Goal: Information Seeking & Learning: Learn about a topic

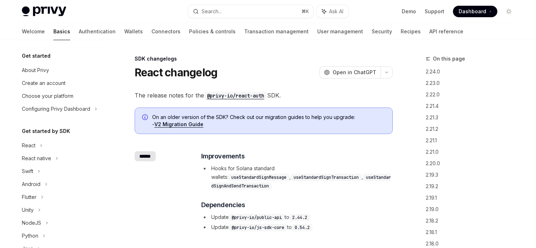
scroll to position [167, 0]
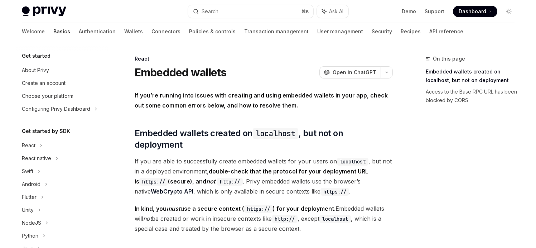
scroll to position [198, 0]
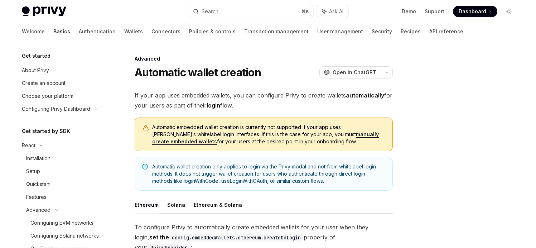
scroll to position [126, 0]
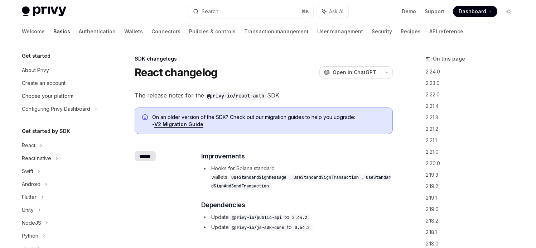
scroll to position [167, 0]
